Goal: Transaction & Acquisition: Purchase product/service

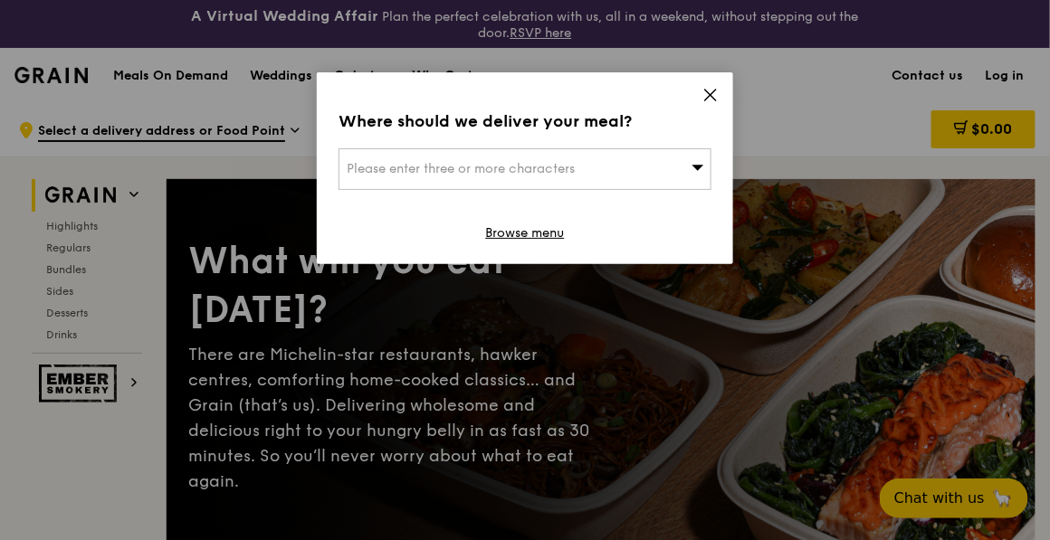
click at [696, 167] on icon at bounding box center [699, 167] width 12 height 5
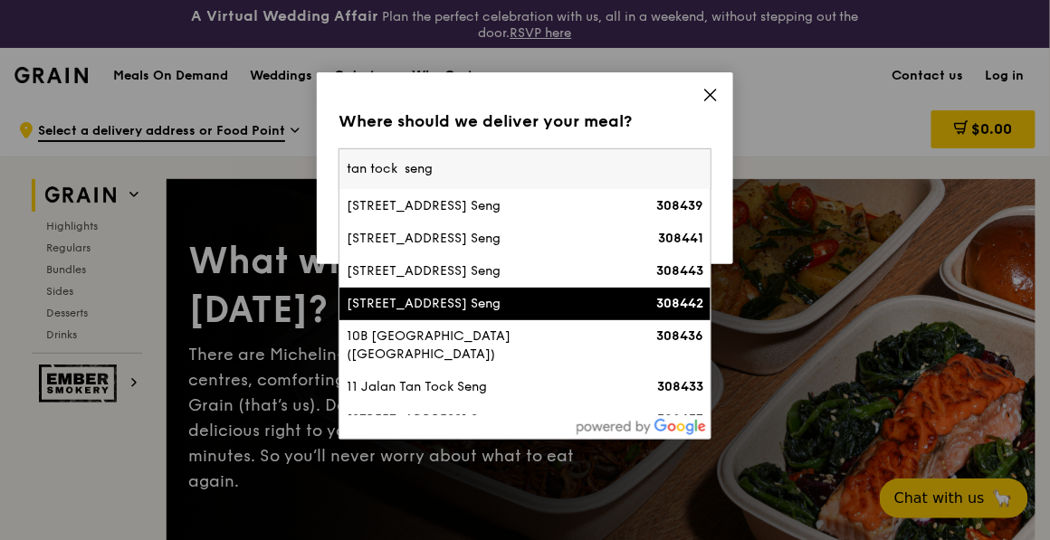
scroll to position [233, 0]
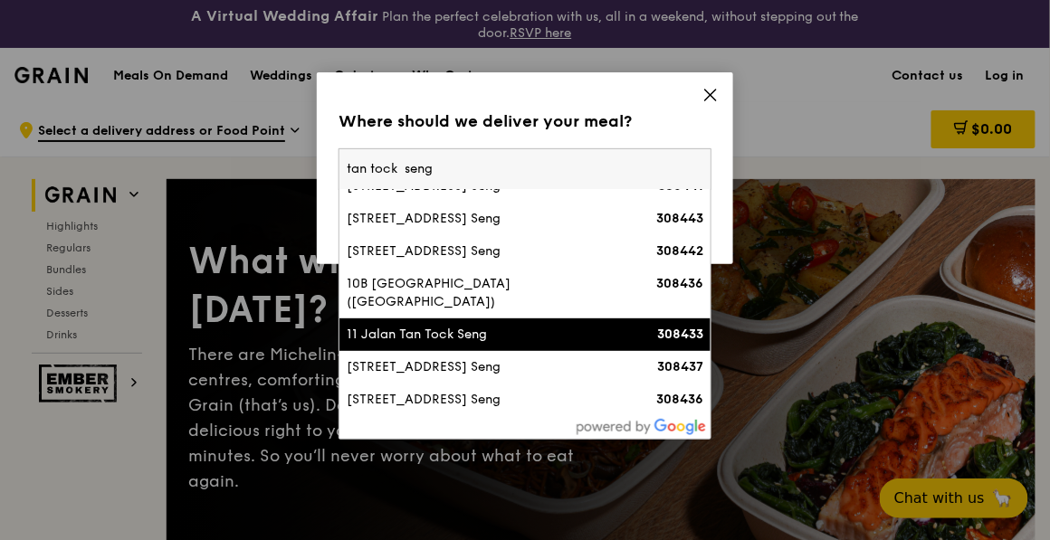
type input "tan tock seng"
click at [476, 333] on div "11 Jalan Tan Tock Seng" at bounding box center [481, 335] width 268 height 18
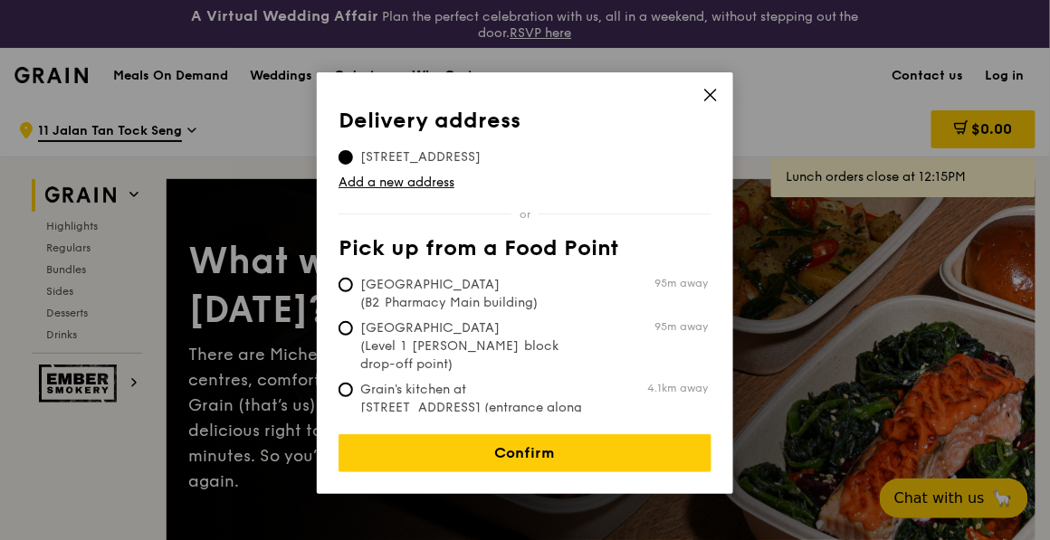
click at [493, 331] on span "[GEOGRAPHIC_DATA] (Level 1 [PERSON_NAME] block drop-off point)" at bounding box center [474, 347] width 270 height 54
click at [353, 331] on input "[GEOGRAPHIC_DATA] (Level 1 [PERSON_NAME] block drop-off point) 95m away" at bounding box center [346, 328] width 14 height 14
radio input "true"
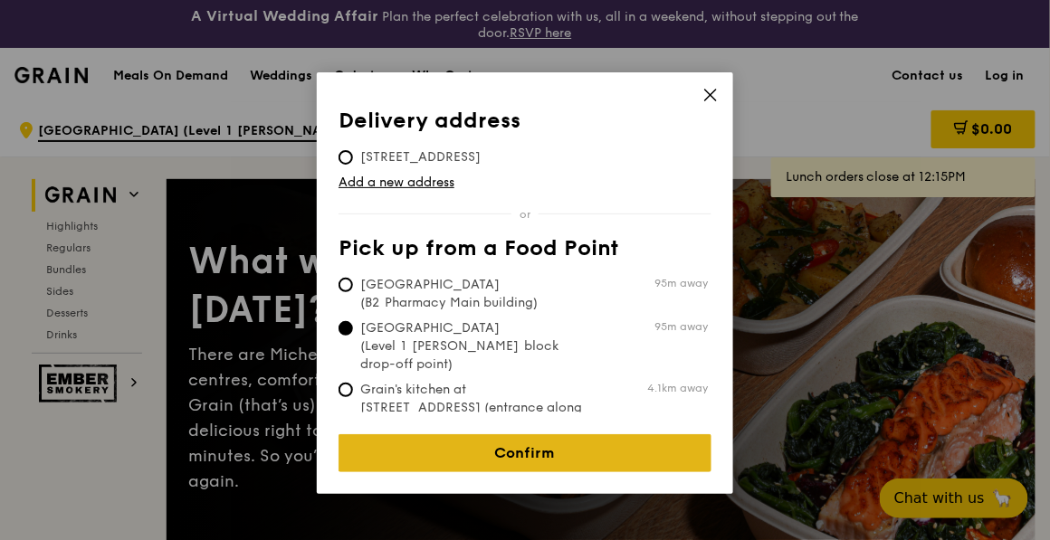
click at [521, 435] on link "Confirm" at bounding box center [525, 454] width 373 height 38
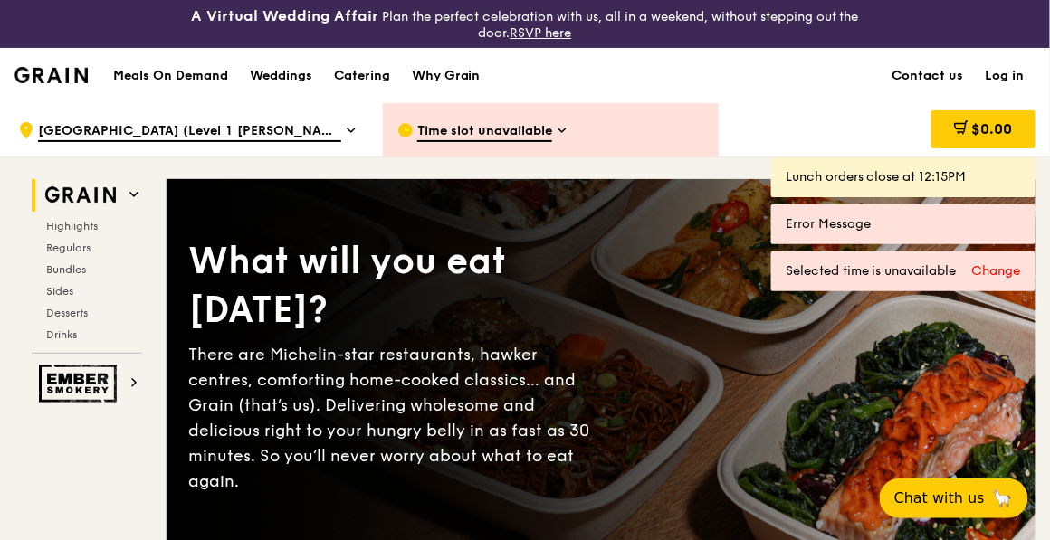
click at [564, 131] on icon at bounding box center [562, 131] width 7 height 4
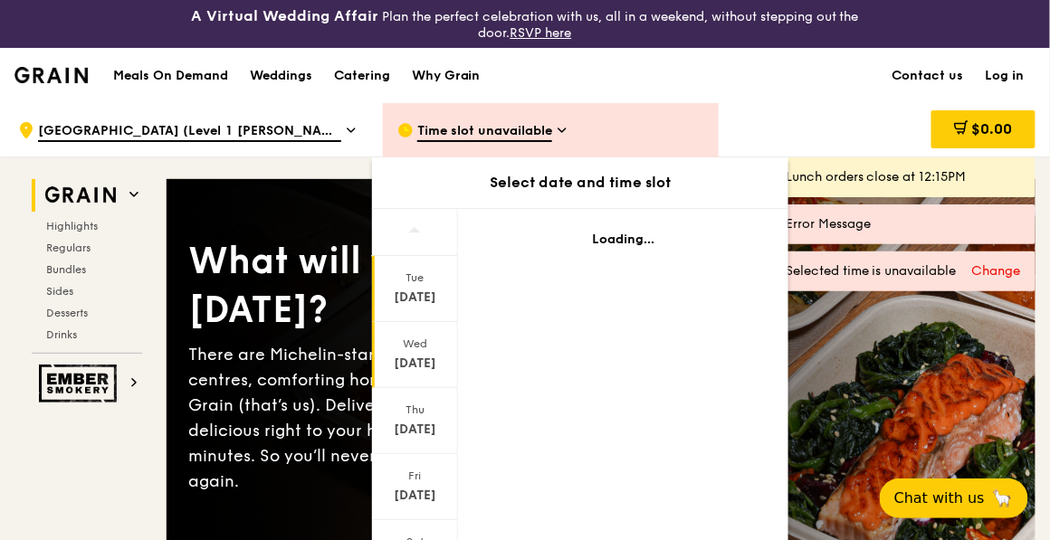
click at [402, 347] on div "Wed" at bounding box center [415, 344] width 81 height 14
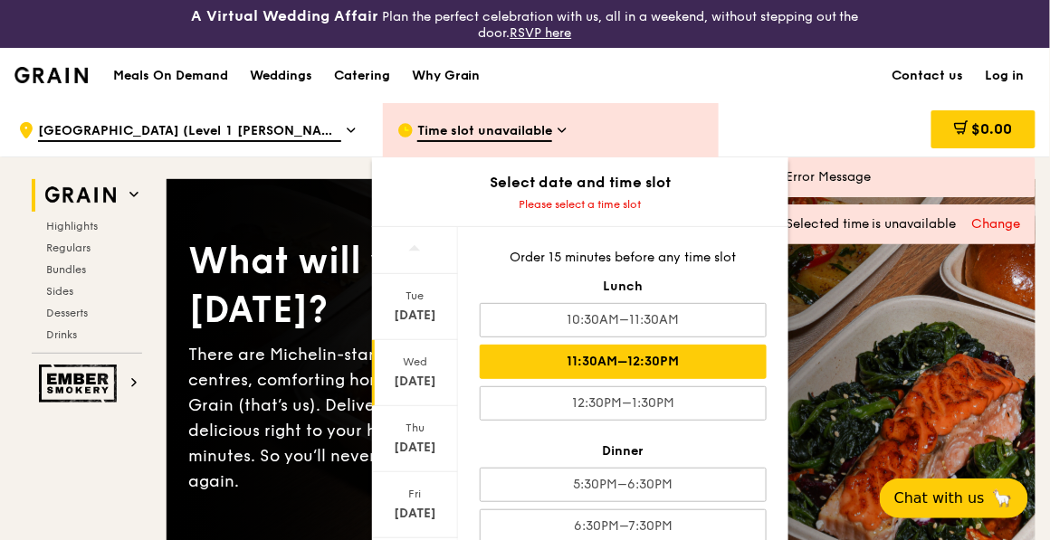
click at [591, 351] on div "11:30AM–12:30PM" at bounding box center [623, 362] width 287 height 34
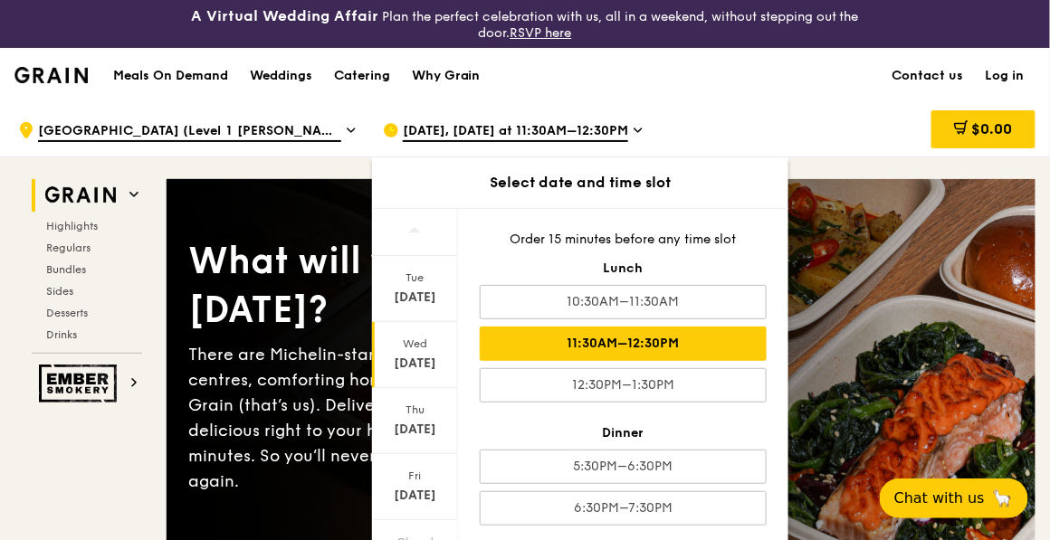
click at [862, 112] on div "$0.00" at bounding box center [890, 130] width 292 height 54
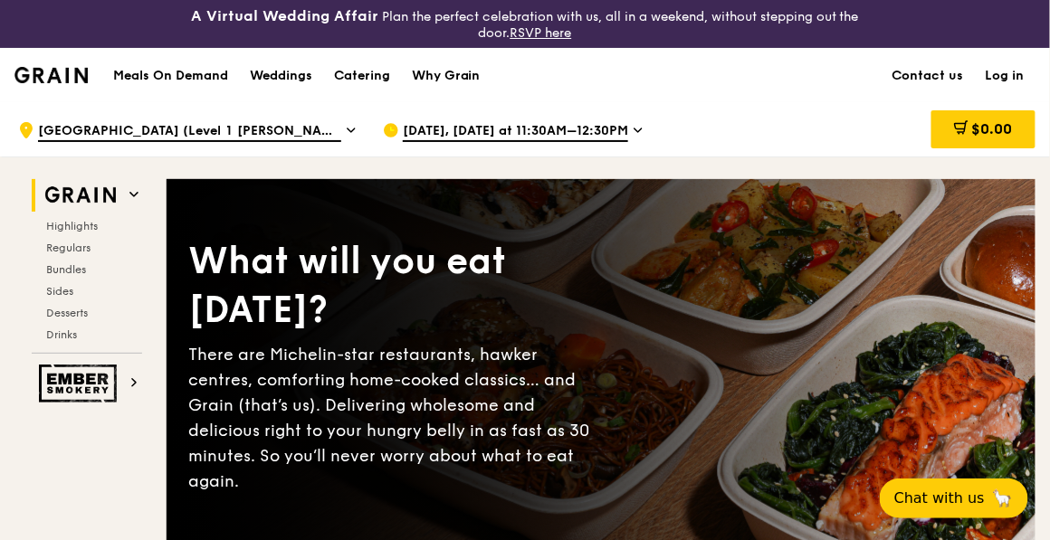
click at [1015, 72] on link "Log in" at bounding box center [1005, 76] width 61 height 54
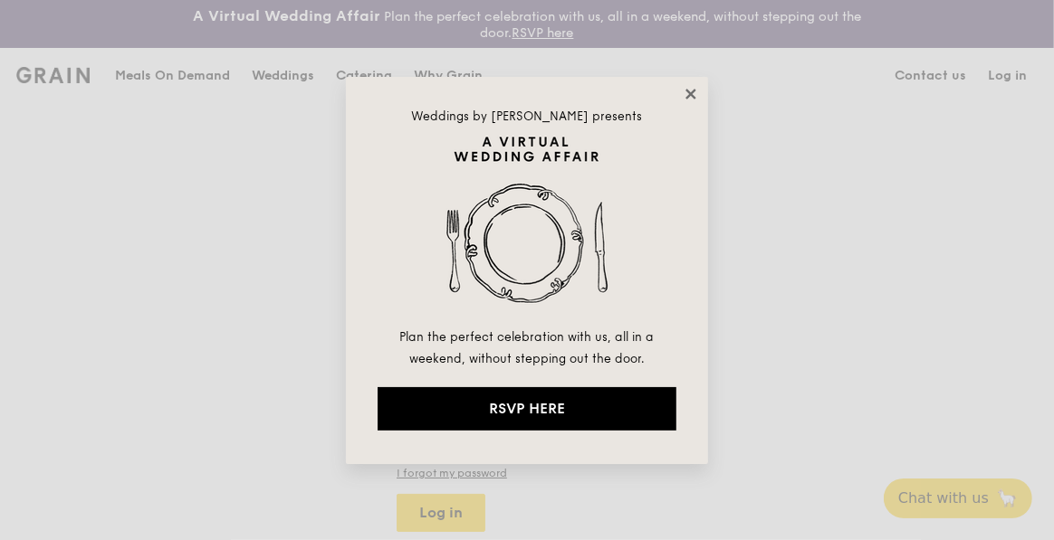
click at [688, 91] on icon at bounding box center [690, 94] width 10 height 10
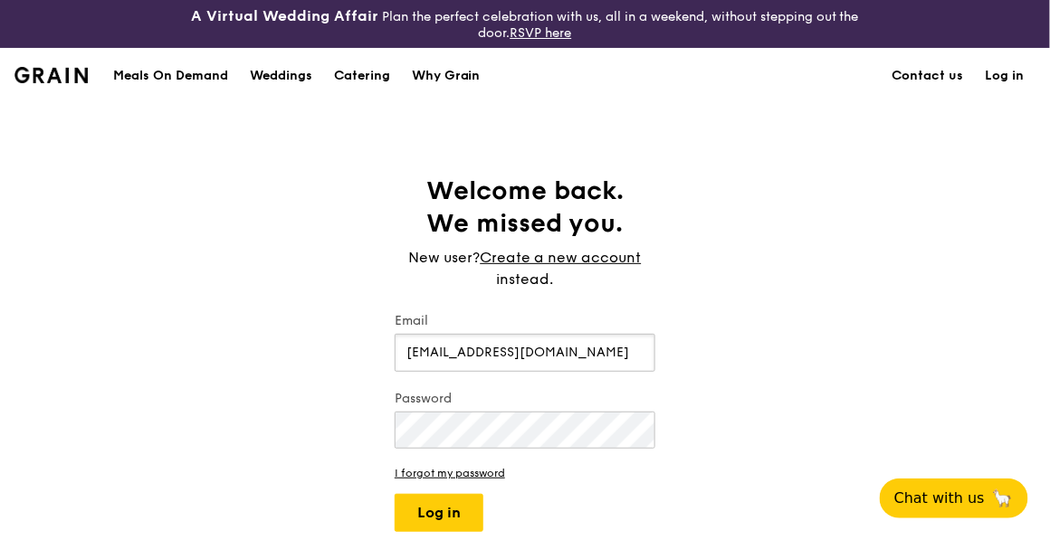
type input "[EMAIL_ADDRESS][DOMAIN_NAME]"
click at [440, 513] on button "Log in" at bounding box center [439, 513] width 89 height 38
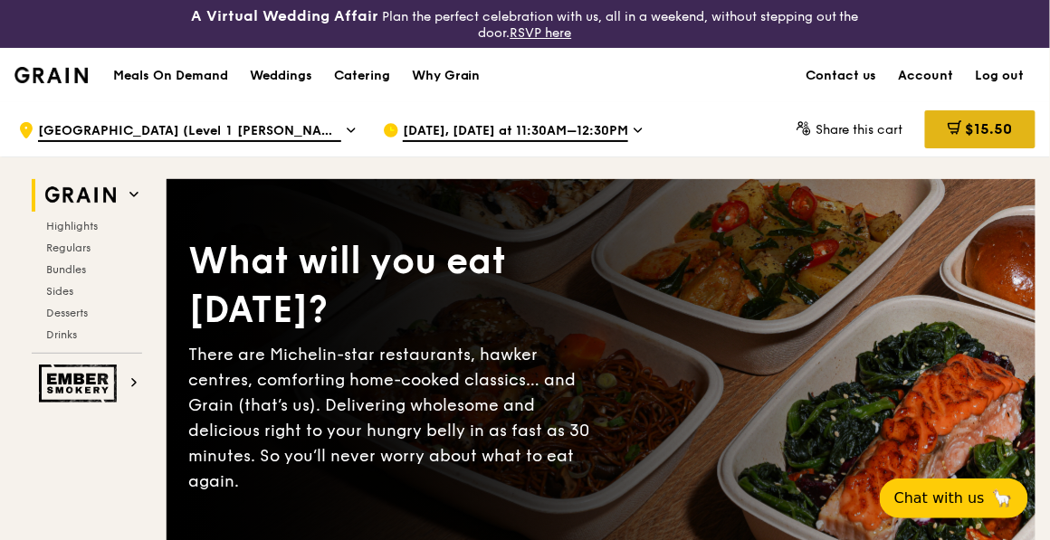
click at [996, 116] on div "$15.50" at bounding box center [980, 129] width 110 height 38
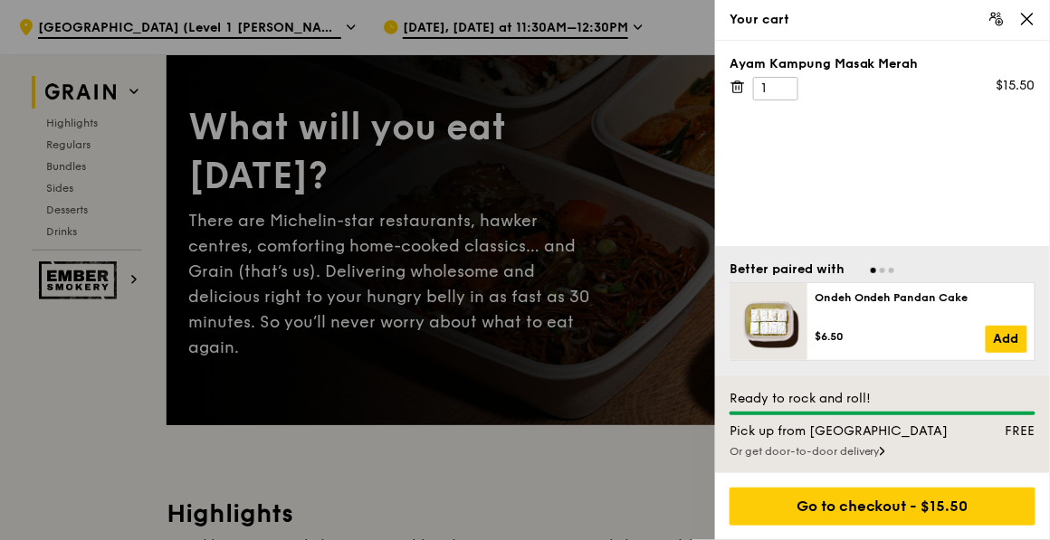
scroll to position [271, 0]
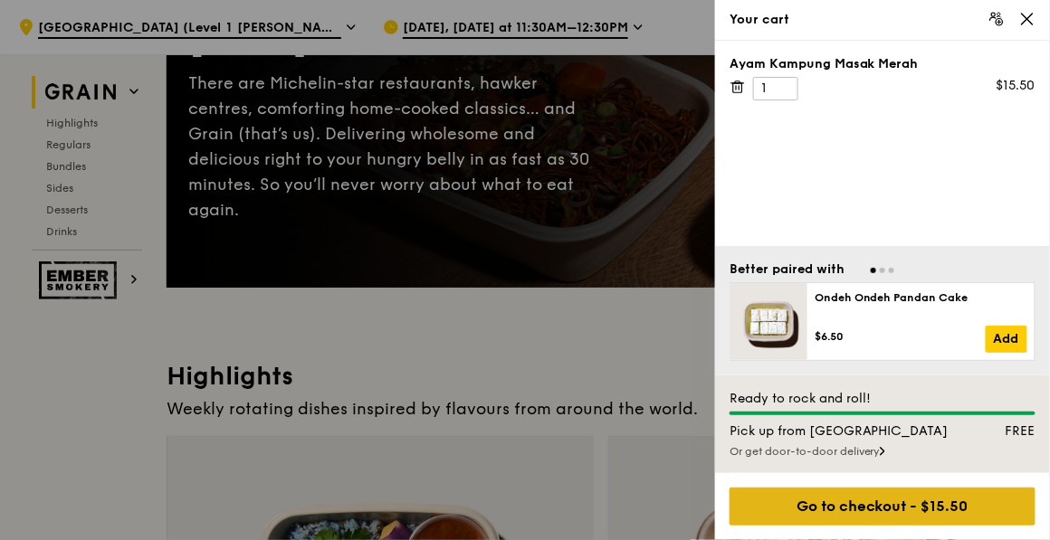
click at [854, 503] on div "Go to checkout - $15.50" at bounding box center [883, 507] width 306 height 38
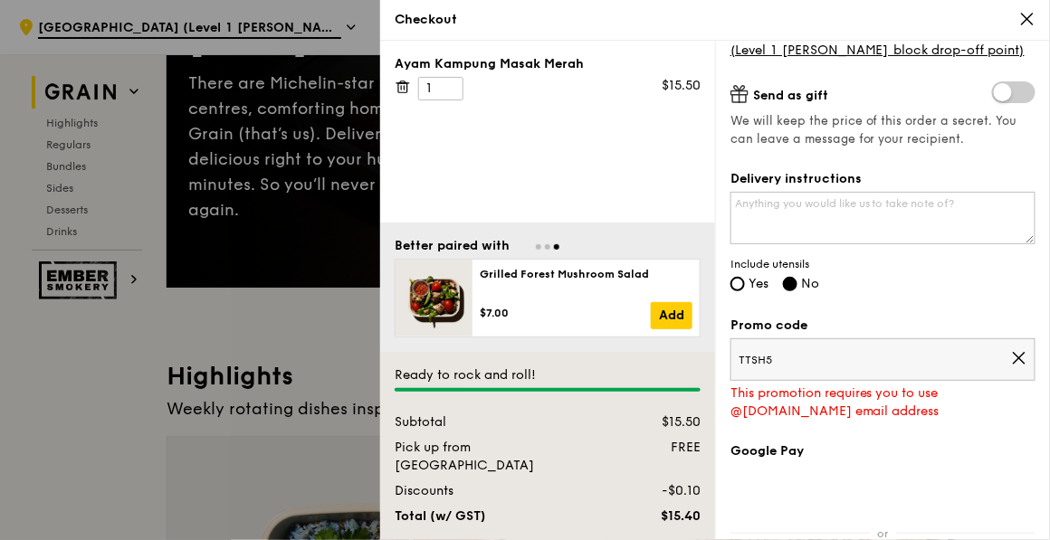
click at [889, 359] on span "TTSH5" at bounding box center [875, 360] width 272 height 14
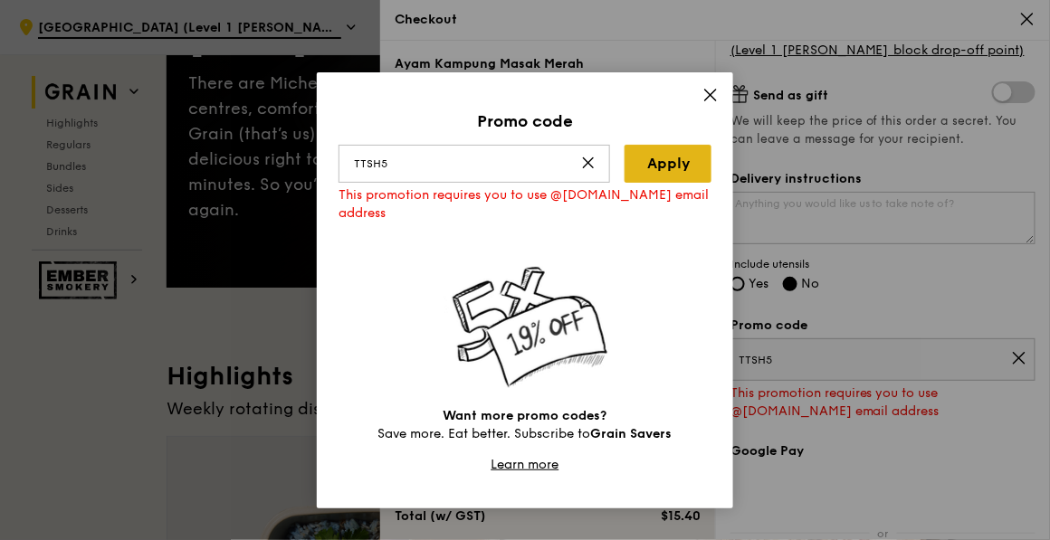
click at [673, 171] on link "Apply" at bounding box center [668, 164] width 87 height 38
click at [720, 94] on div "Promo code TTSH5 Apply This promotion requires you to use @[DOMAIN_NAME] email …" at bounding box center [525, 290] width 416 height 436
click at [713, 91] on icon at bounding box center [710, 95] width 11 height 11
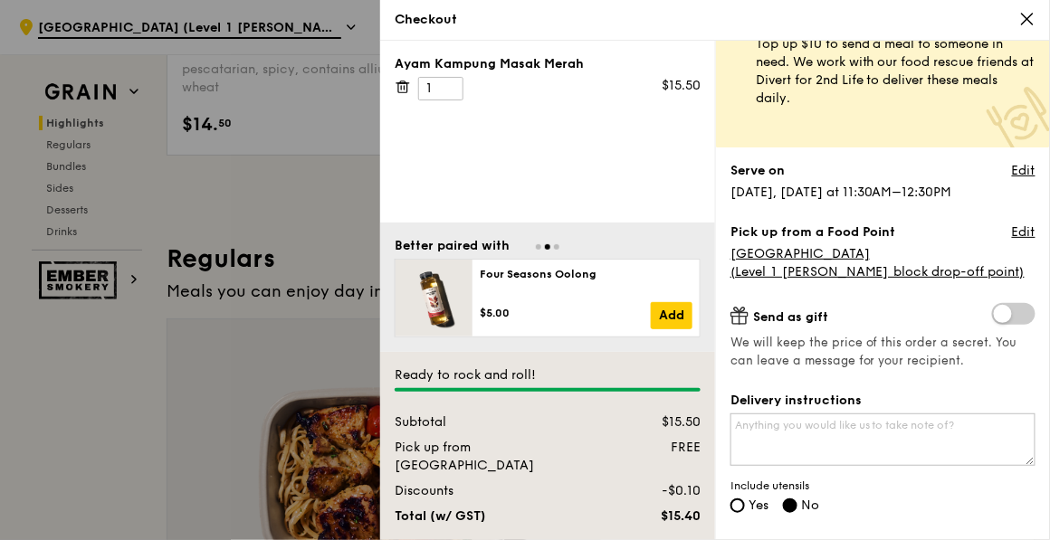
scroll to position [0, 0]
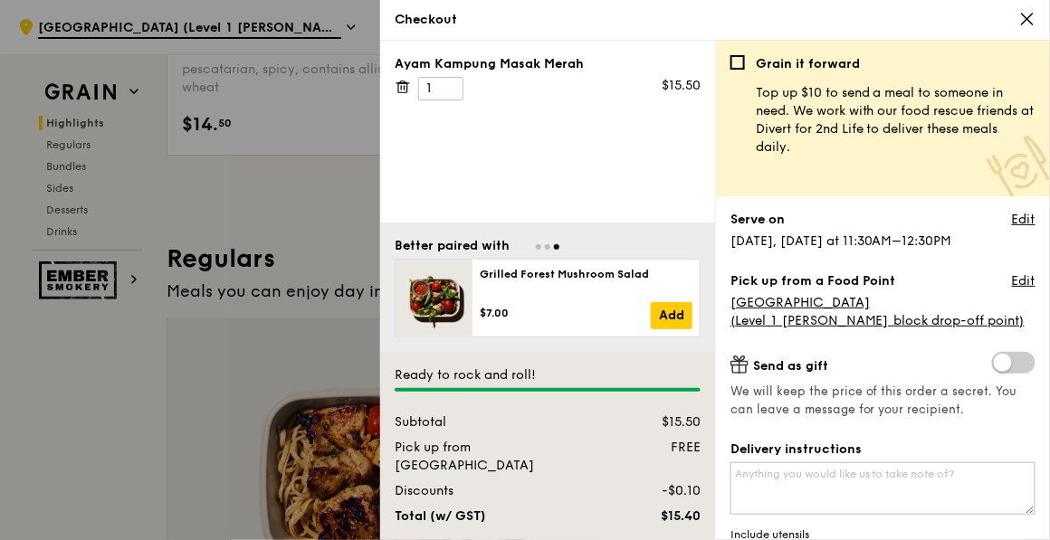
click at [1031, 12] on icon at bounding box center [1027, 19] width 16 height 16
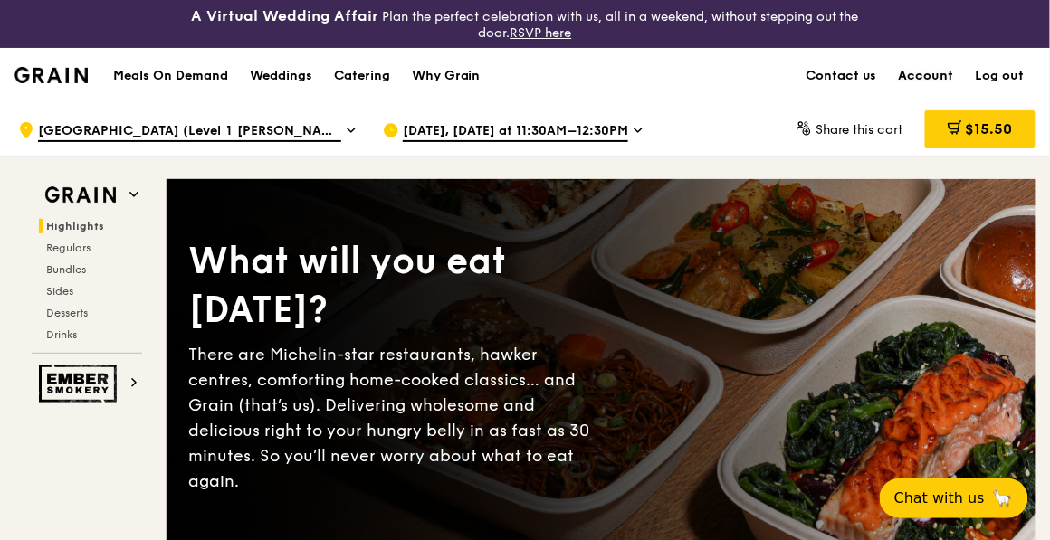
click at [920, 78] on link "Account" at bounding box center [926, 76] width 77 height 54
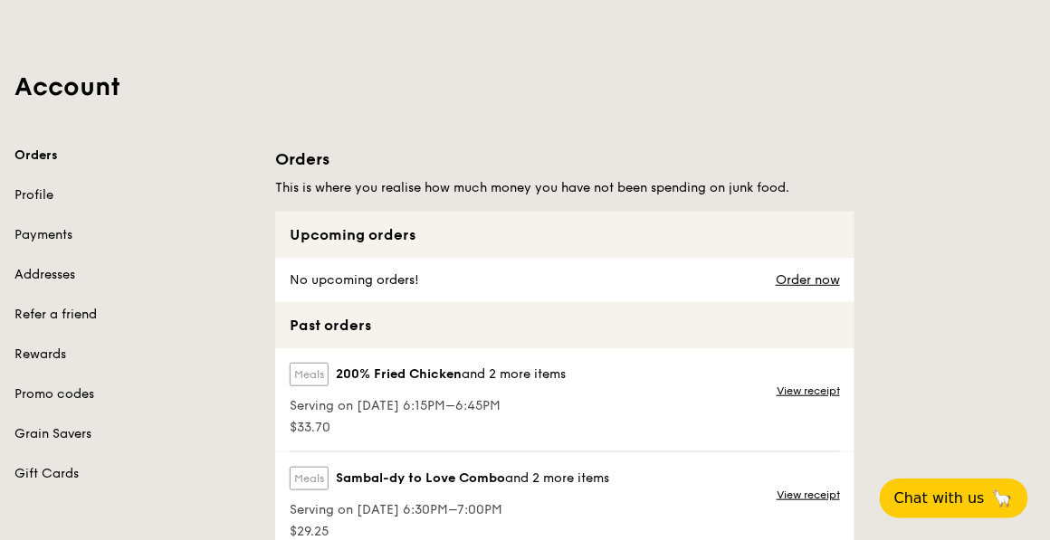
scroll to position [180, 0]
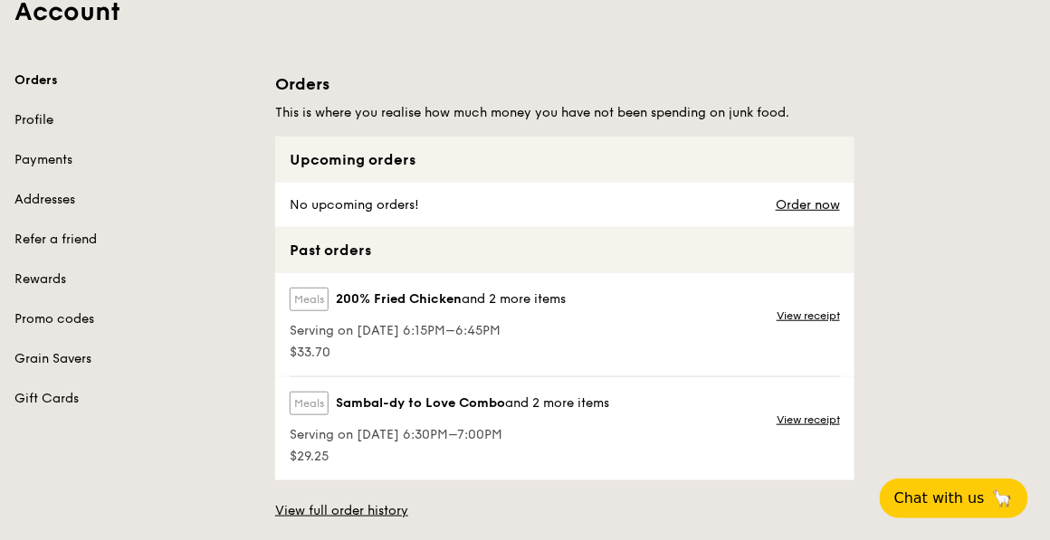
click at [33, 116] on link "Profile" at bounding box center [133, 120] width 239 height 18
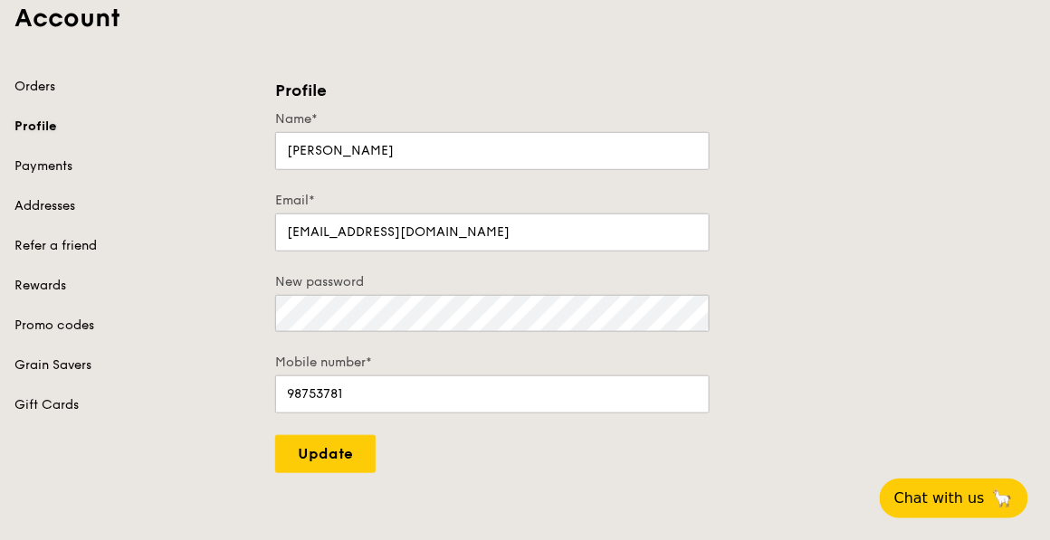
scroll to position [180, 0]
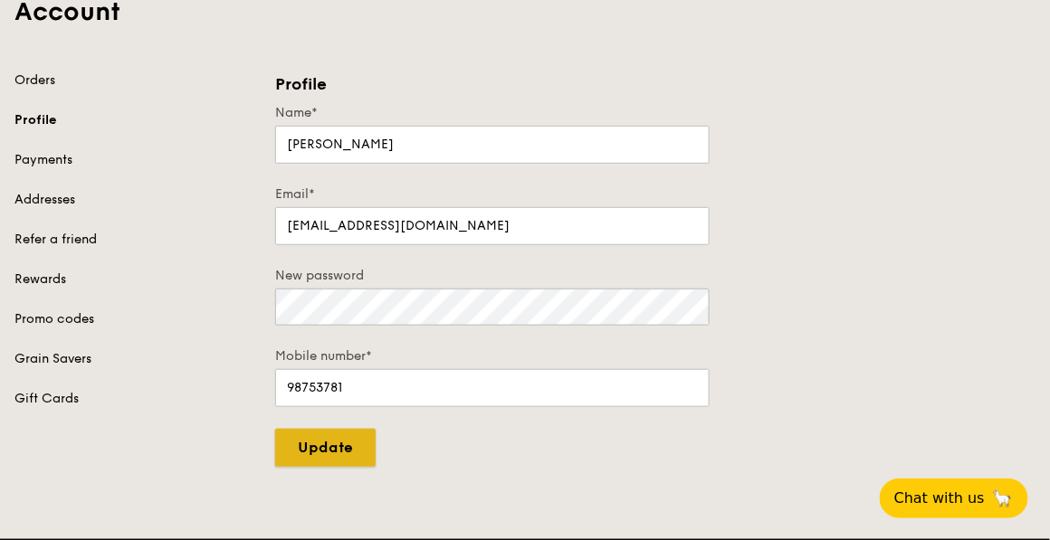
click at [320, 443] on input "Update" at bounding box center [325, 448] width 100 height 38
type input "Update"
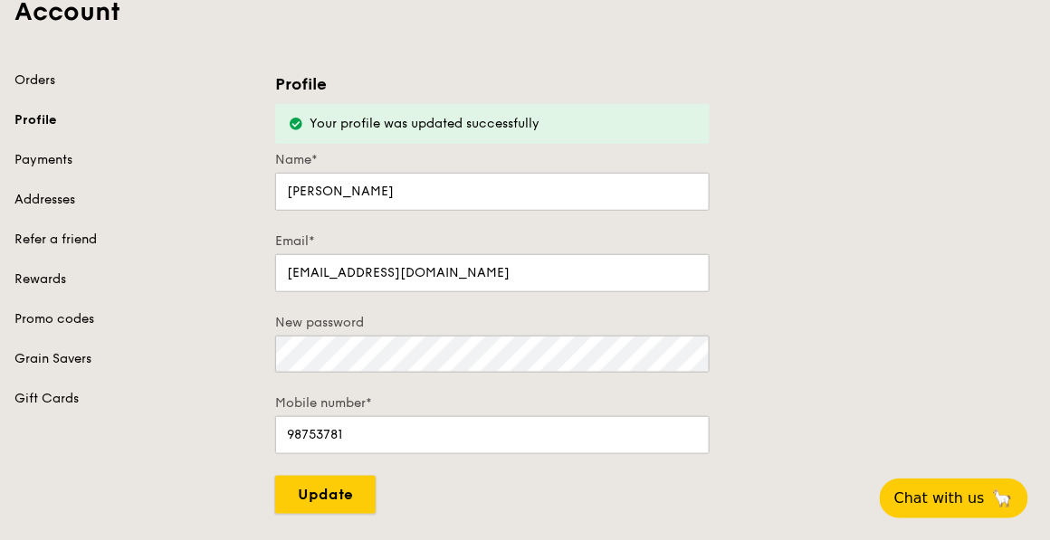
scroll to position [0, 0]
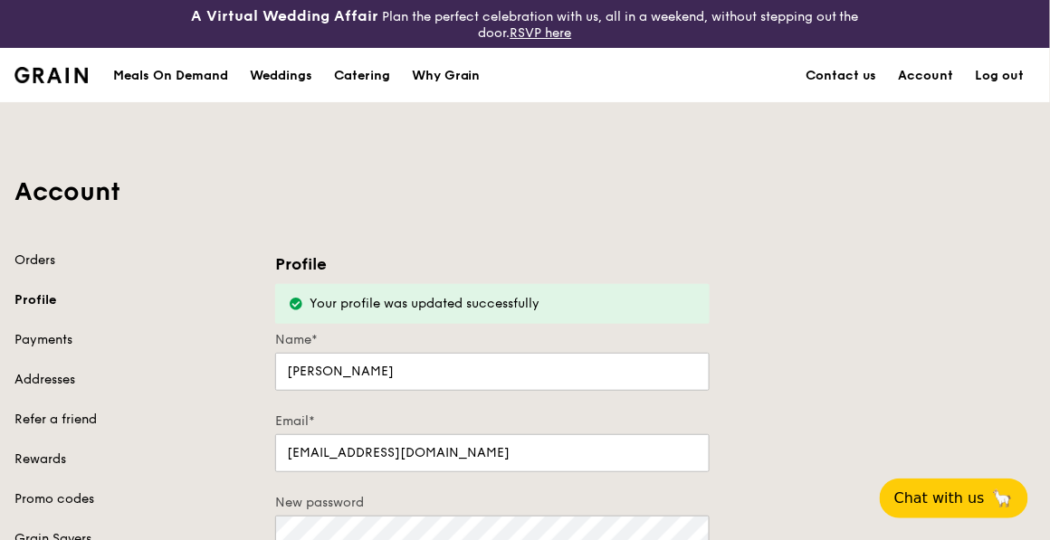
click at [1005, 81] on link "Log out" at bounding box center [1000, 76] width 71 height 54
